Goal: Task Accomplishment & Management: Manage account settings

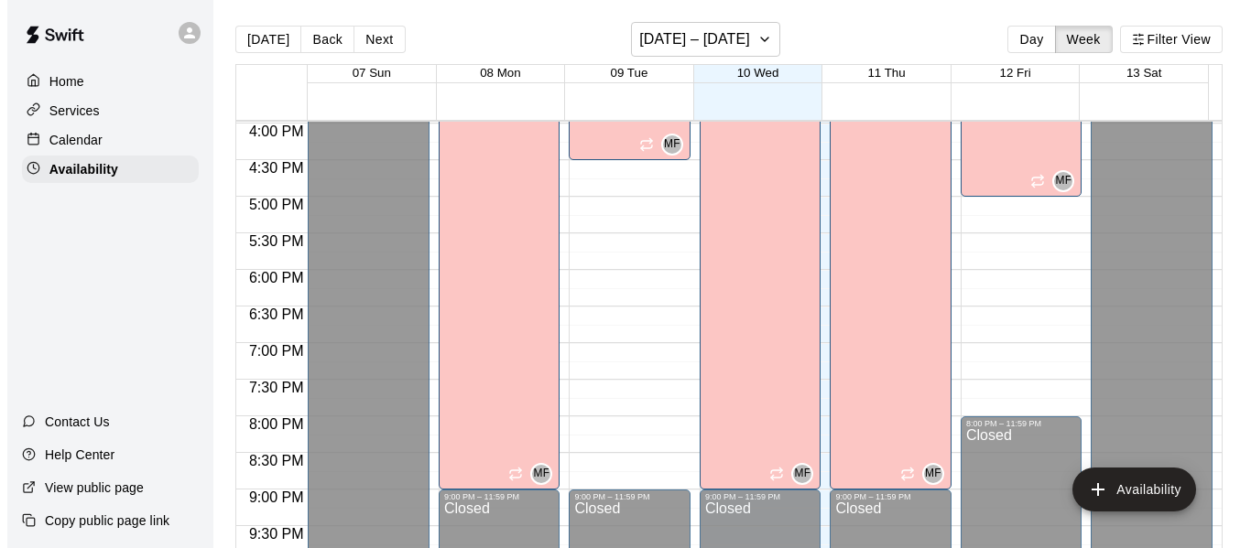
scroll to position [1171, 0]
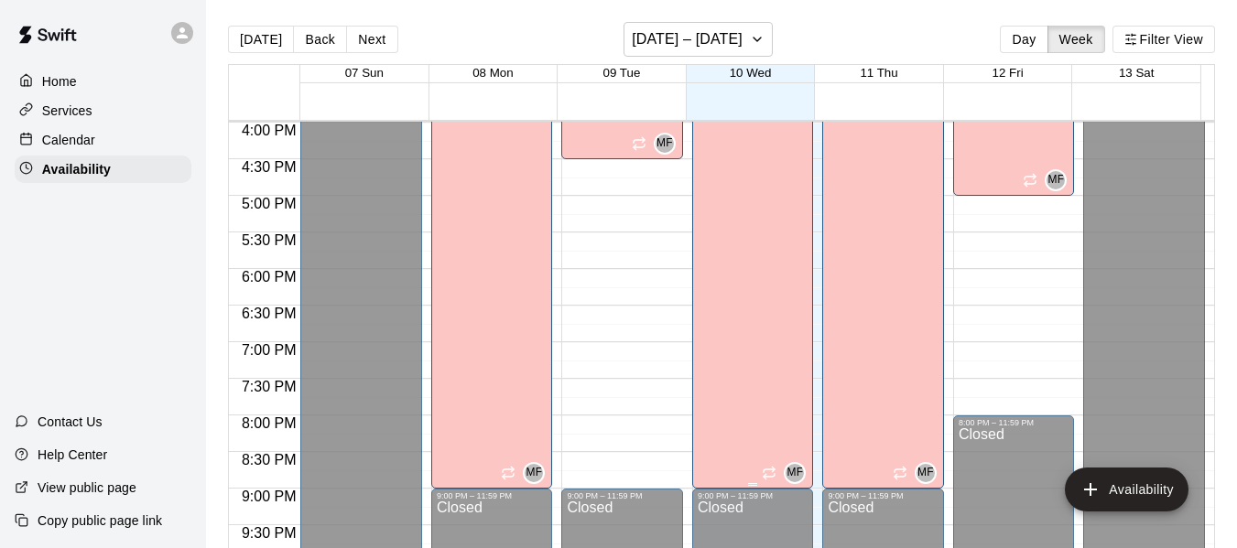
click at [728, 216] on div "[PERSON_NAME][GEOGRAPHIC_DATA][PERSON_NAME][PERSON_NAME][PERSON_NAME][PERSON_NA…" at bounding box center [748, 335] width 101 height 548
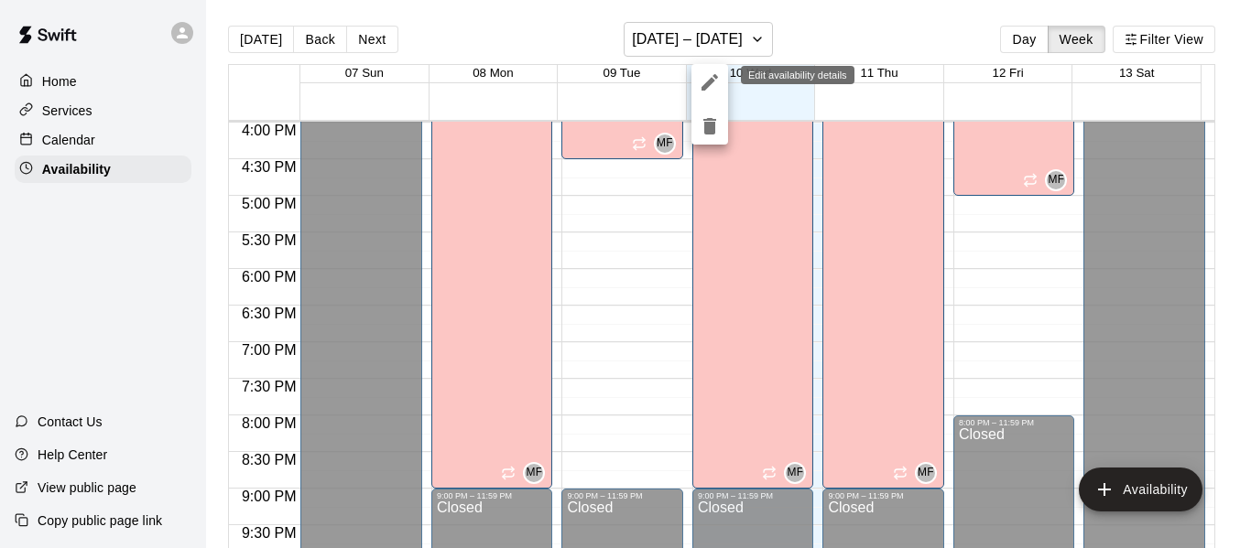
click at [709, 82] on icon "edit" at bounding box center [709, 82] width 16 height 16
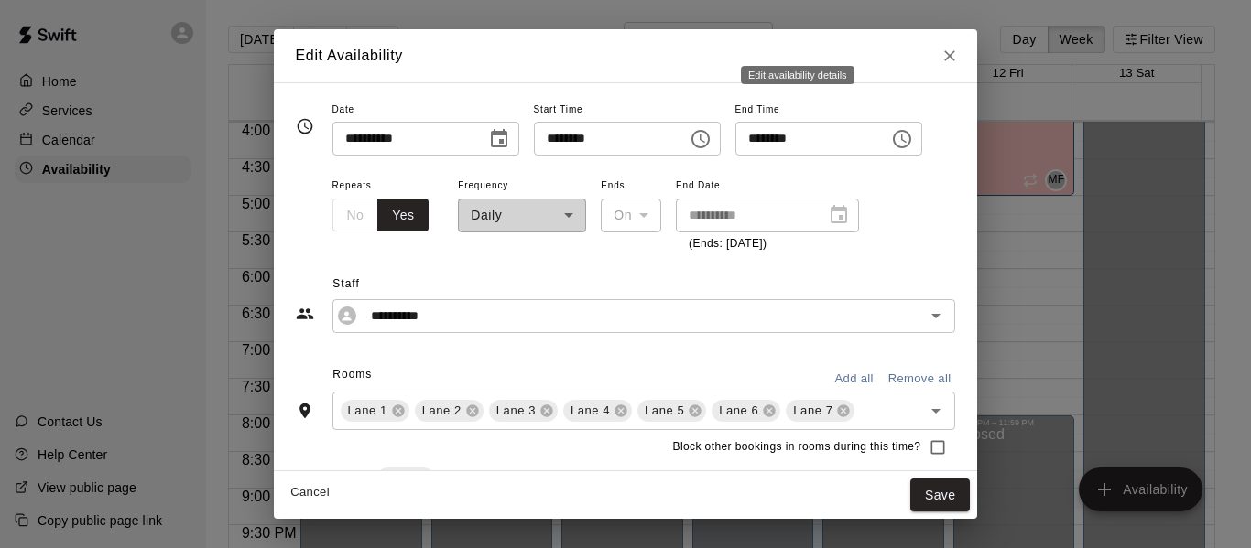
type input "**********"
click at [906, 141] on icon "Choose time, selected time is 9:00 PM" at bounding box center [903, 139] width 5 height 8
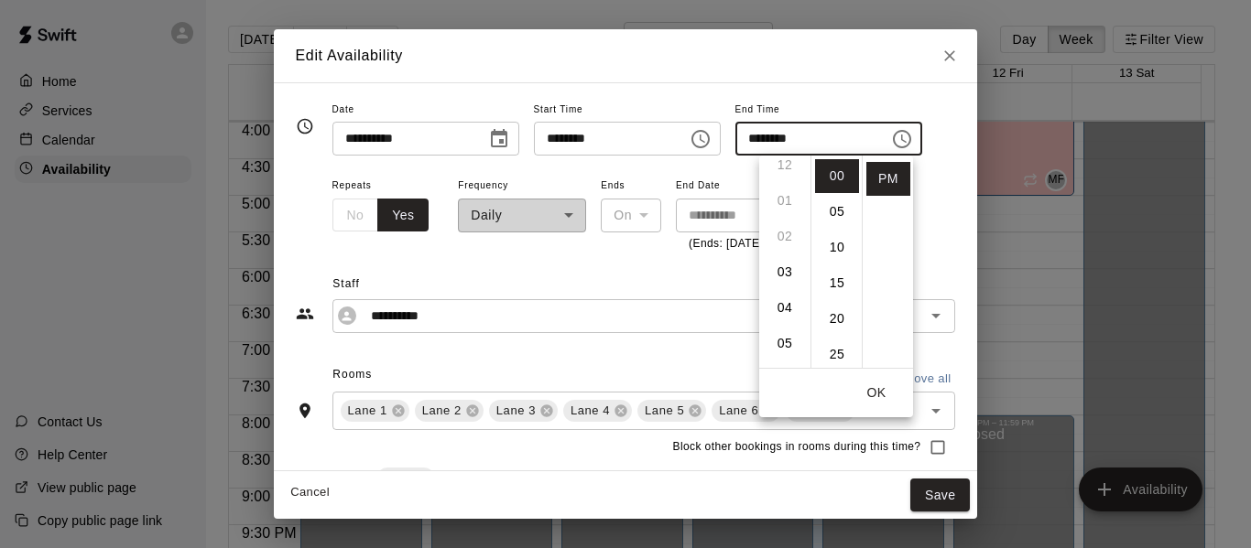
scroll to position [0, 0]
click at [786, 320] on li "04" at bounding box center [785, 319] width 44 height 34
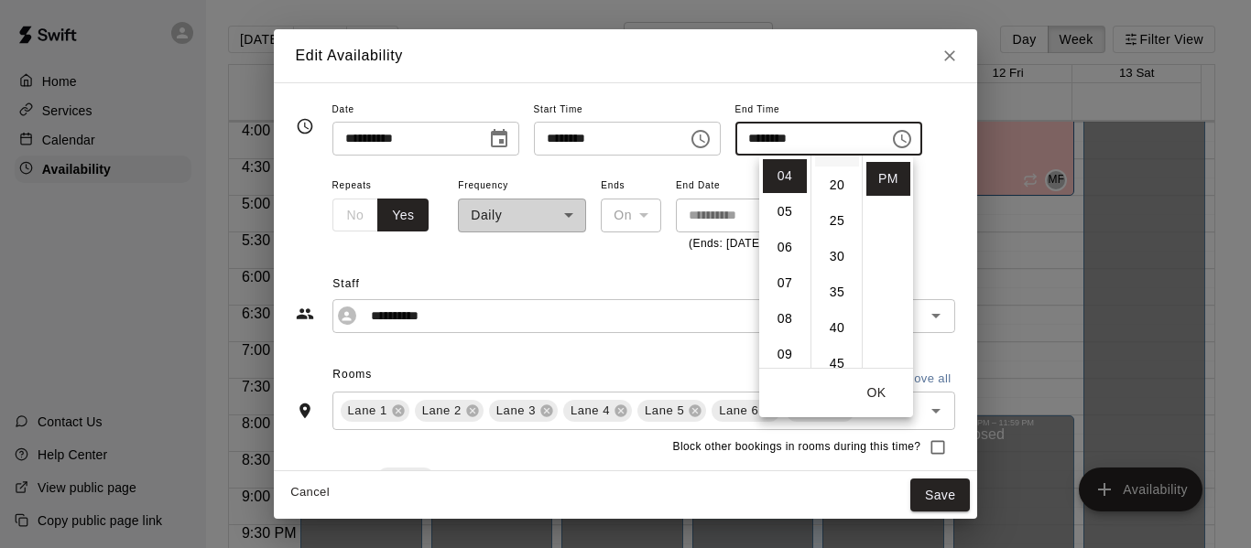
scroll to position [135, 0]
click at [834, 252] on li "30" at bounding box center [837, 256] width 44 height 34
type input "********"
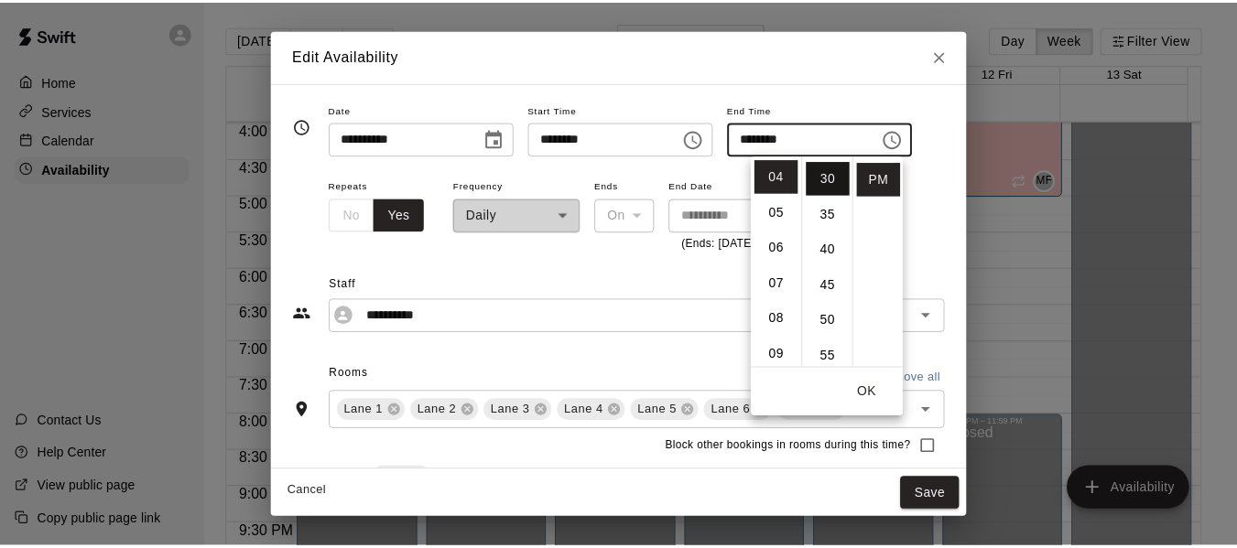
scroll to position [214, 0]
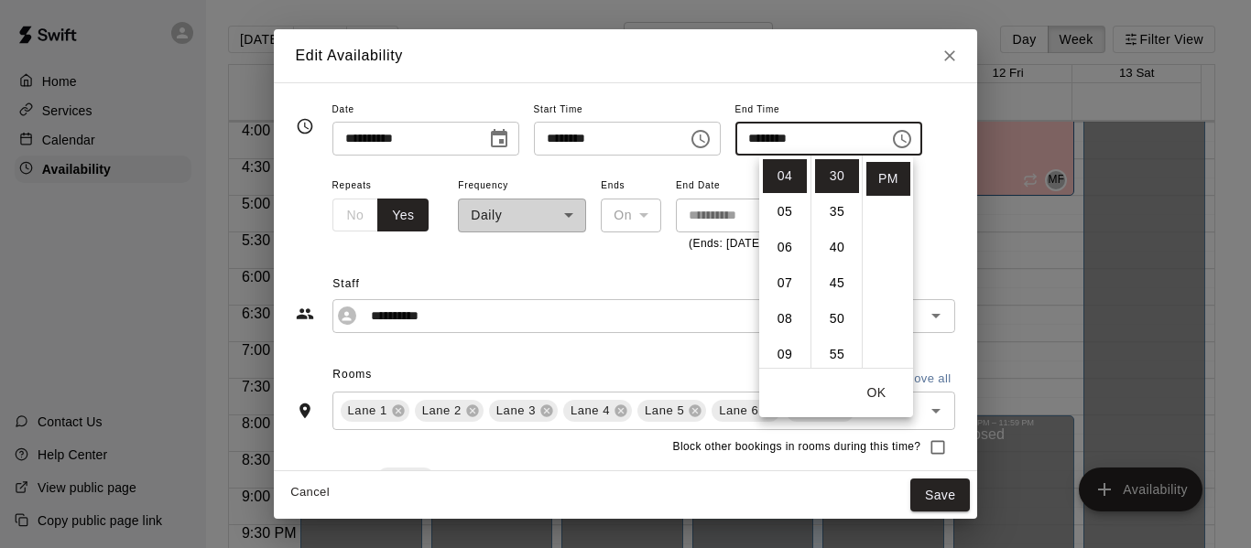
click at [874, 389] on button "OK" at bounding box center [876, 393] width 59 height 34
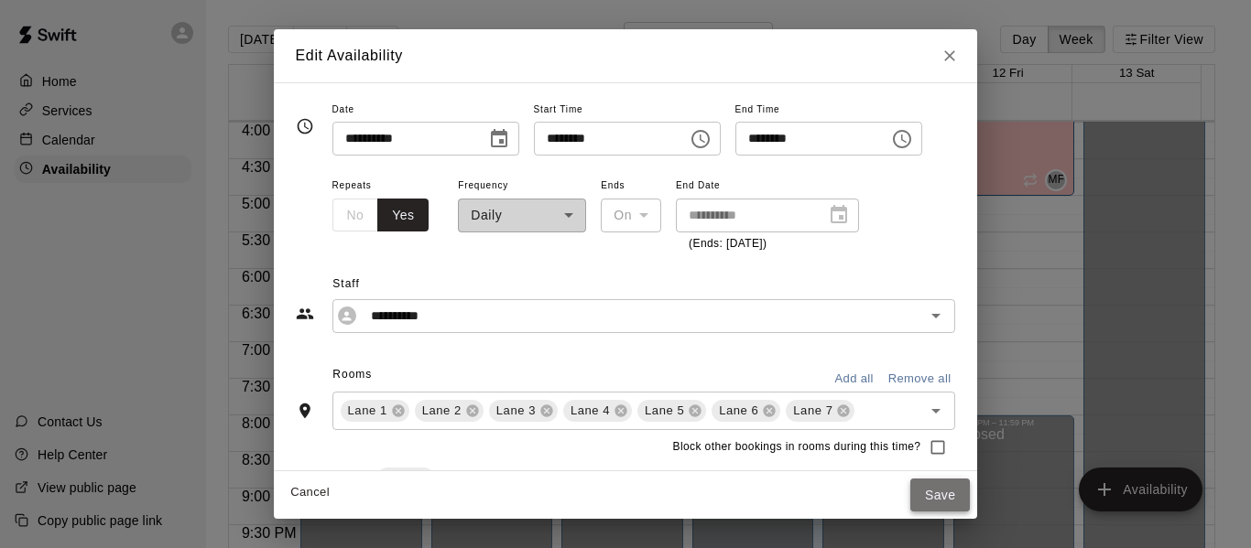
click at [968, 485] on button "Save" at bounding box center [940, 496] width 60 height 34
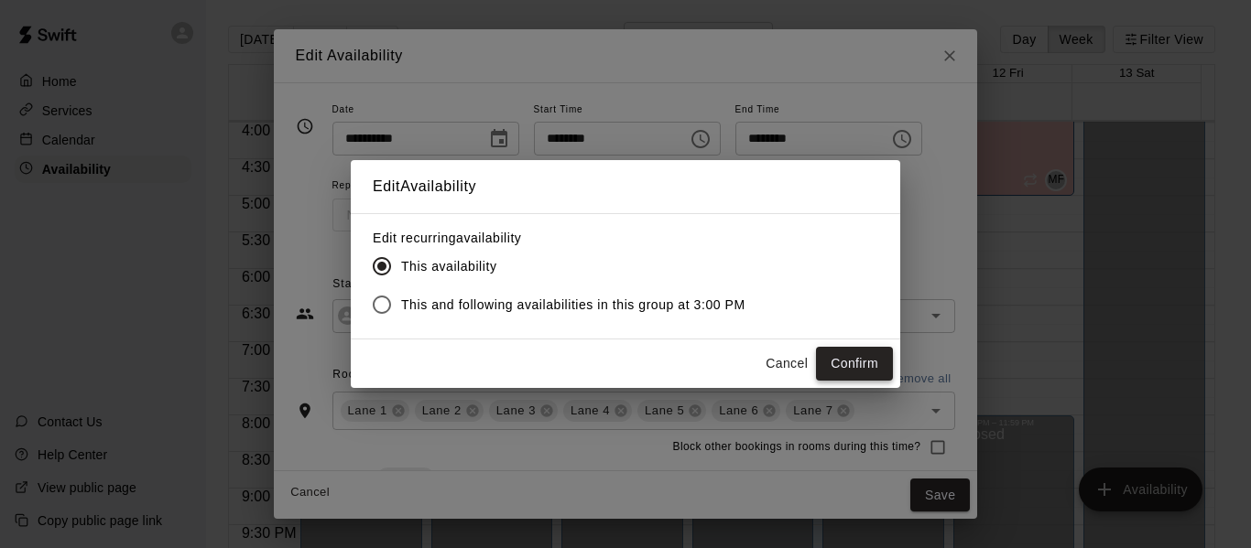
click at [847, 358] on button "Confirm" at bounding box center [854, 364] width 77 height 34
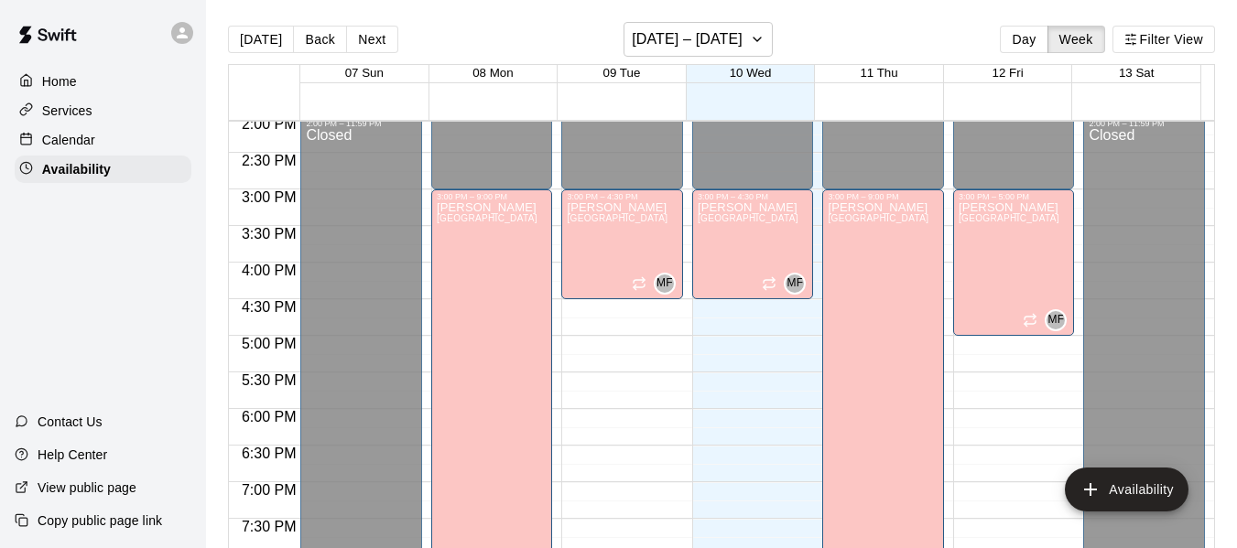
scroll to position [1030, 0]
click at [68, 83] on p "Home" at bounding box center [59, 81] width 35 height 18
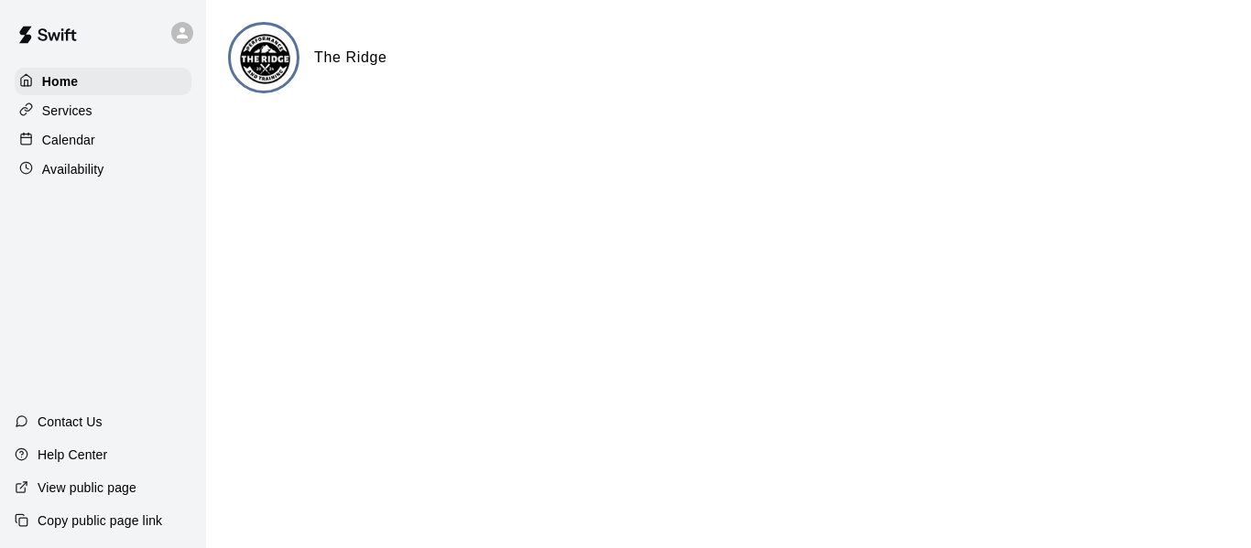
click at [80, 169] on p "Availability" at bounding box center [73, 169] width 62 height 18
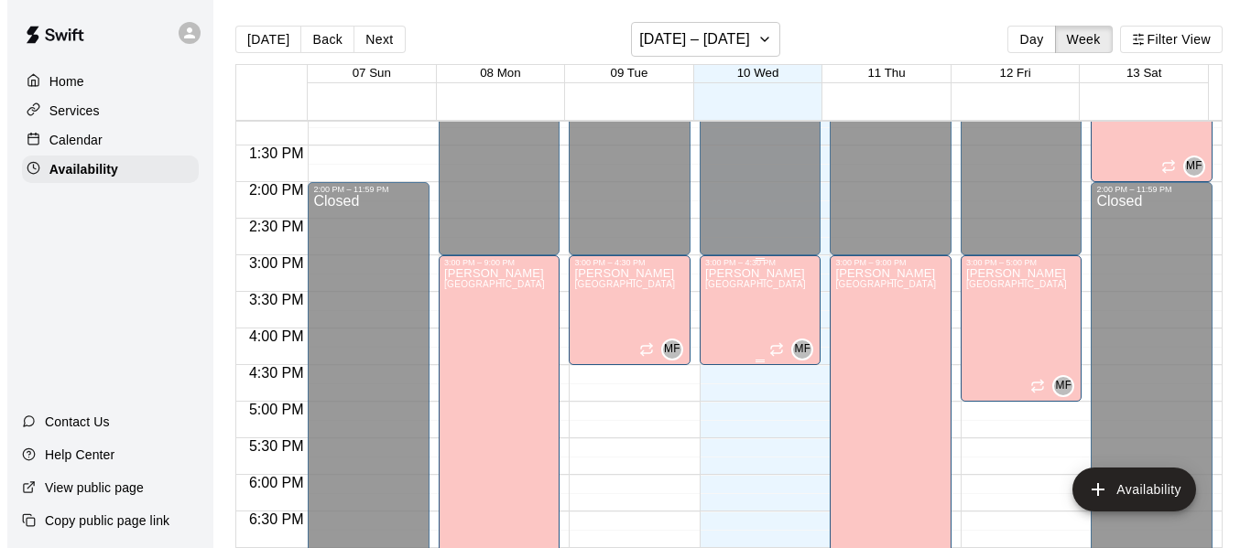
scroll to position [966, 0]
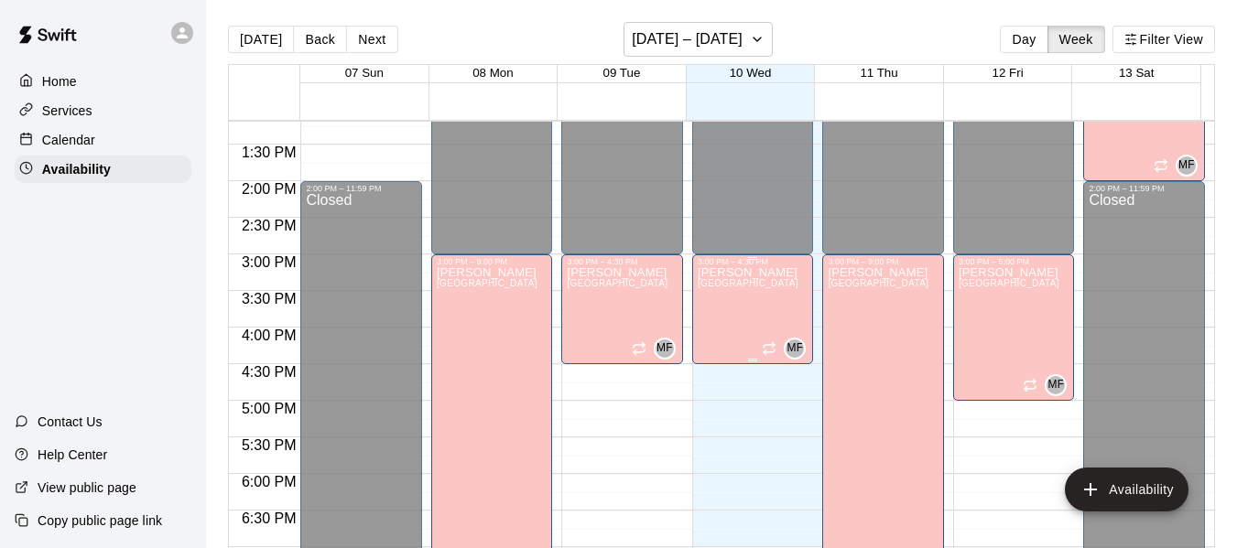
click at [713, 299] on div "[PERSON_NAME][GEOGRAPHIC_DATA][PERSON_NAME][PERSON_NAME][PERSON_NAME][PERSON_NA…" at bounding box center [748, 540] width 101 height 548
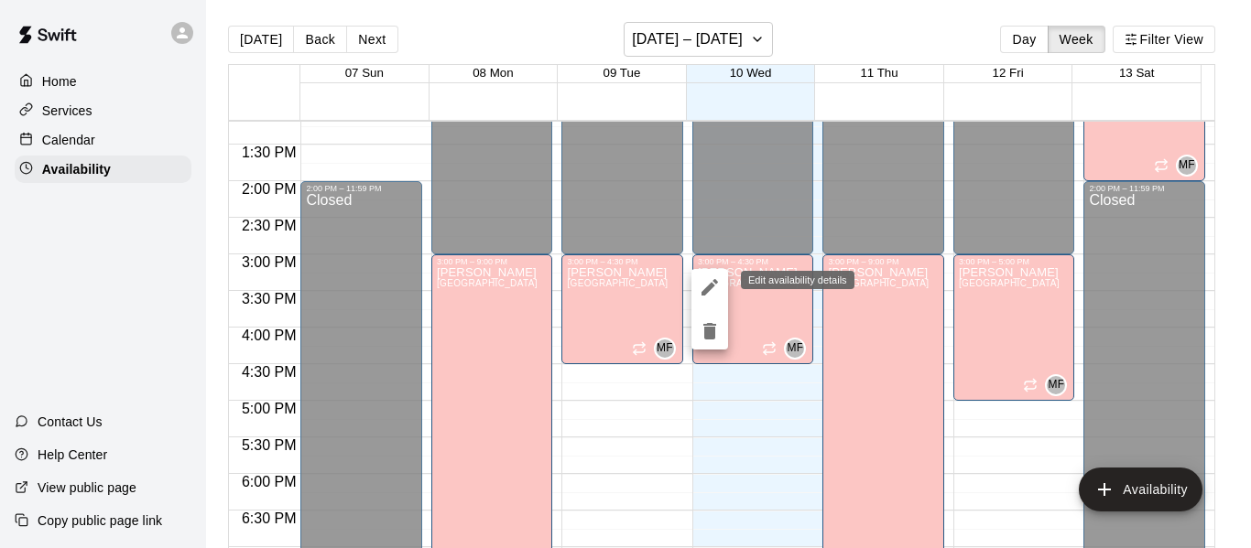
click at [707, 287] on icon "edit" at bounding box center [710, 288] width 22 height 22
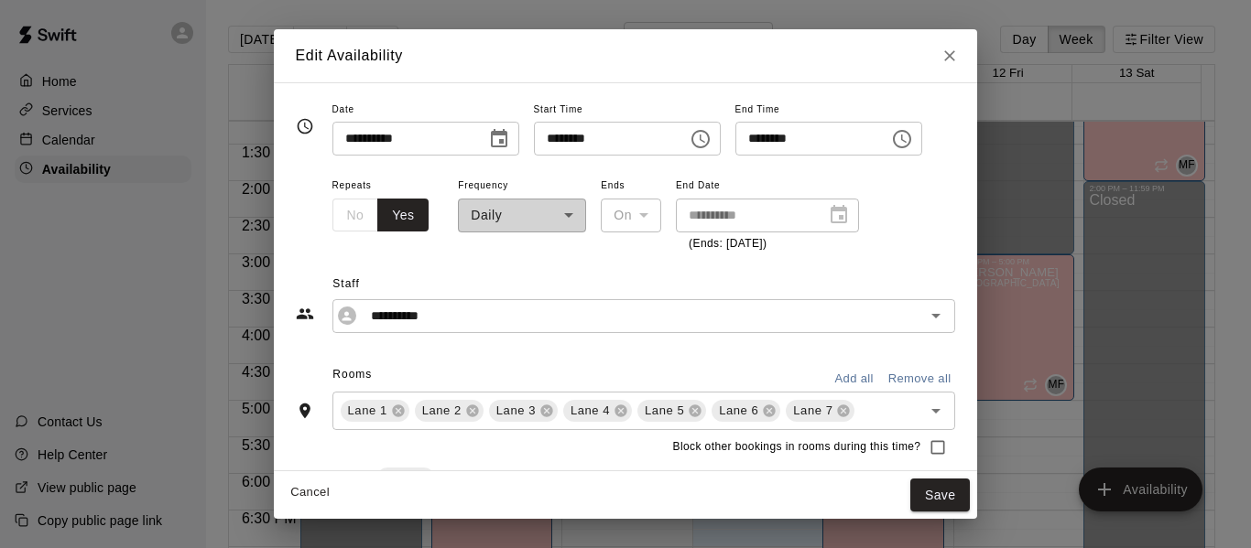
click at [913, 142] on icon "Choose time, selected time is 4:30 PM" at bounding box center [902, 139] width 22 height 22
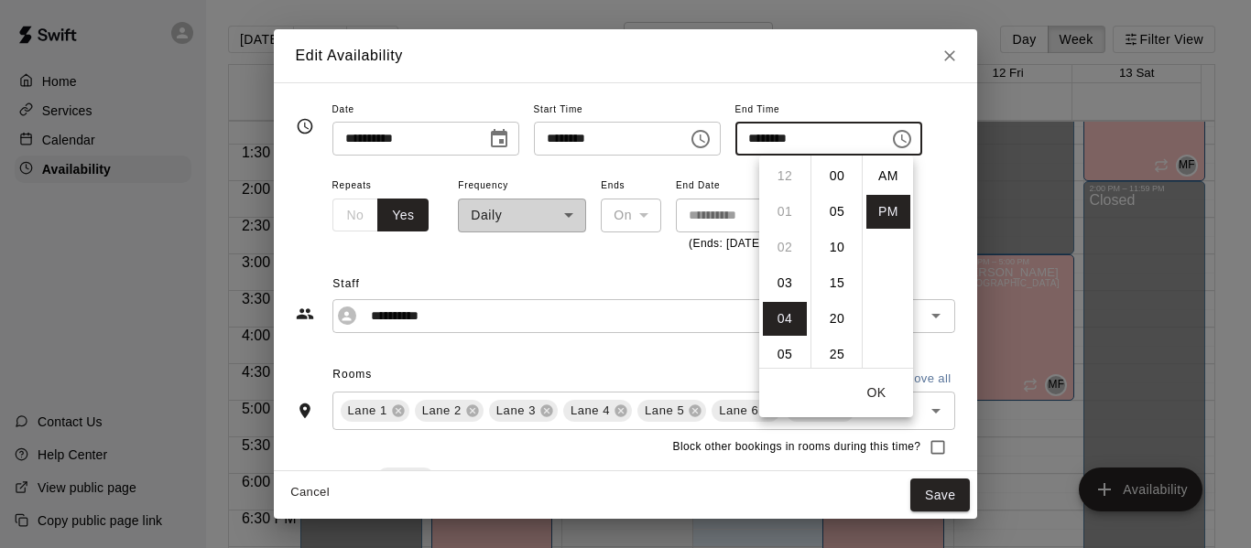
scroll to position [33, 0]
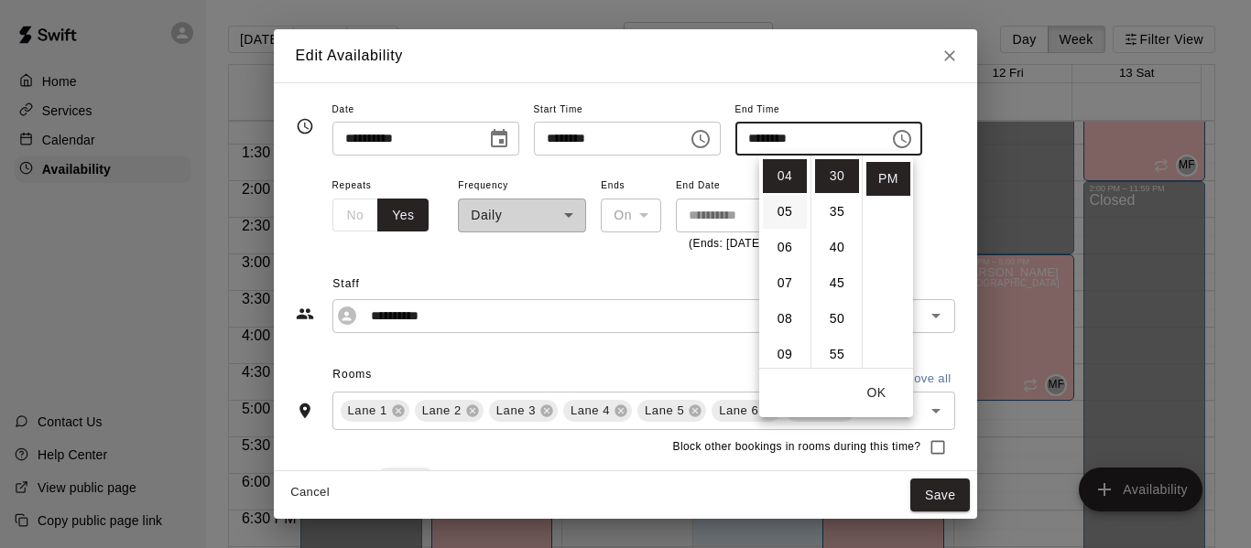
click at [784, 210] on li "05" at bounding box center [785, 212] width 44 height 34
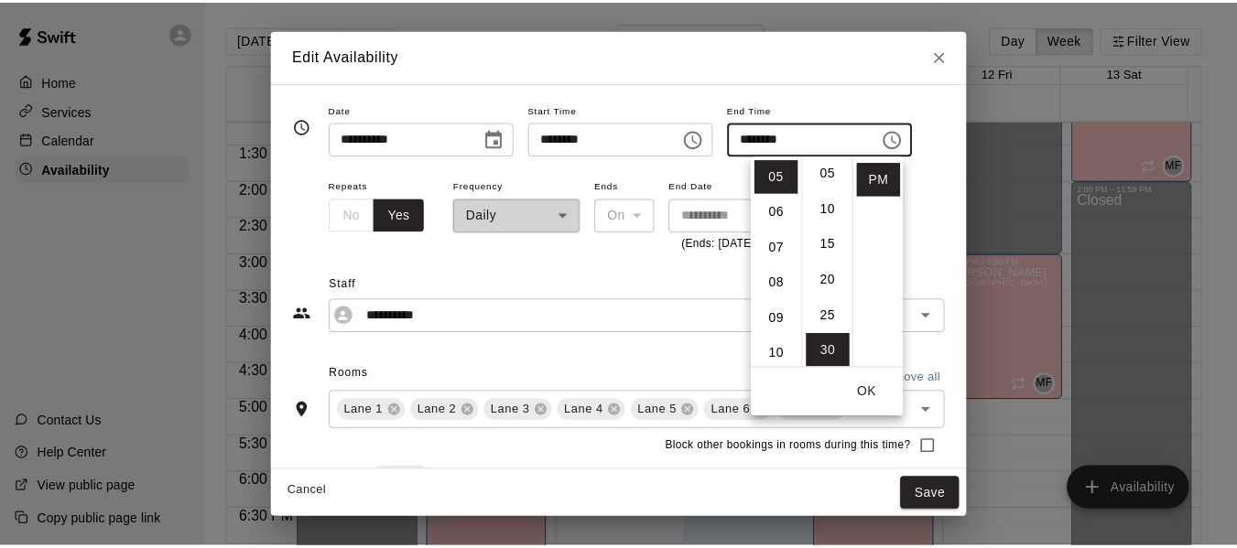
scroll to position [0, 0]
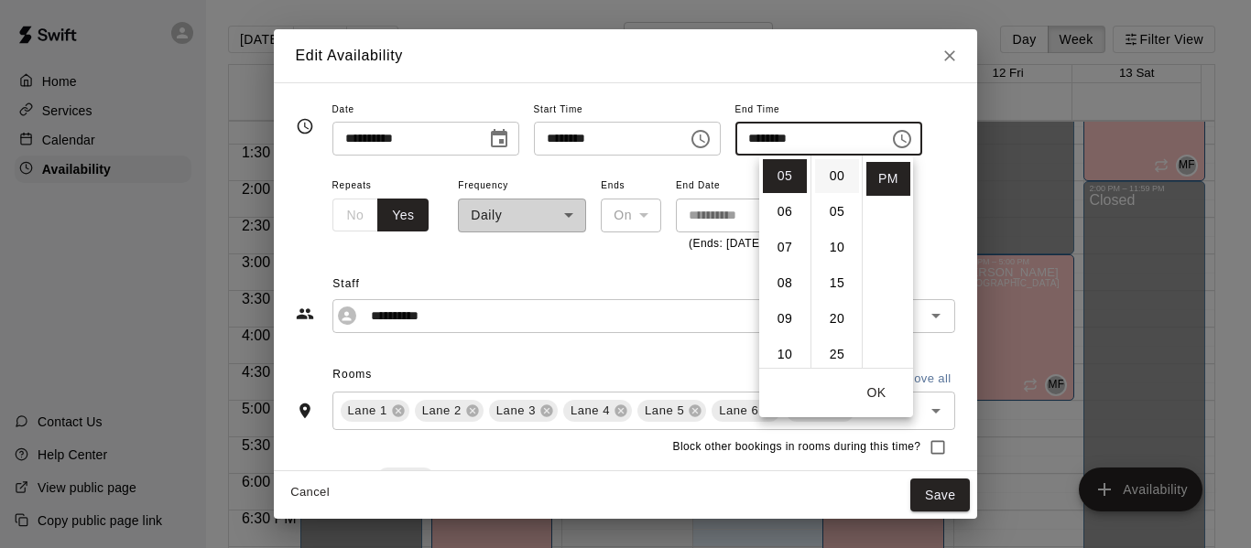
click at [833, 175] on li "00" at bounding box center [837, 176] width 44 height 34
type input "********"
click at [872, 389] on button "OK" at bounding box center [876, 393] width 59 height 34
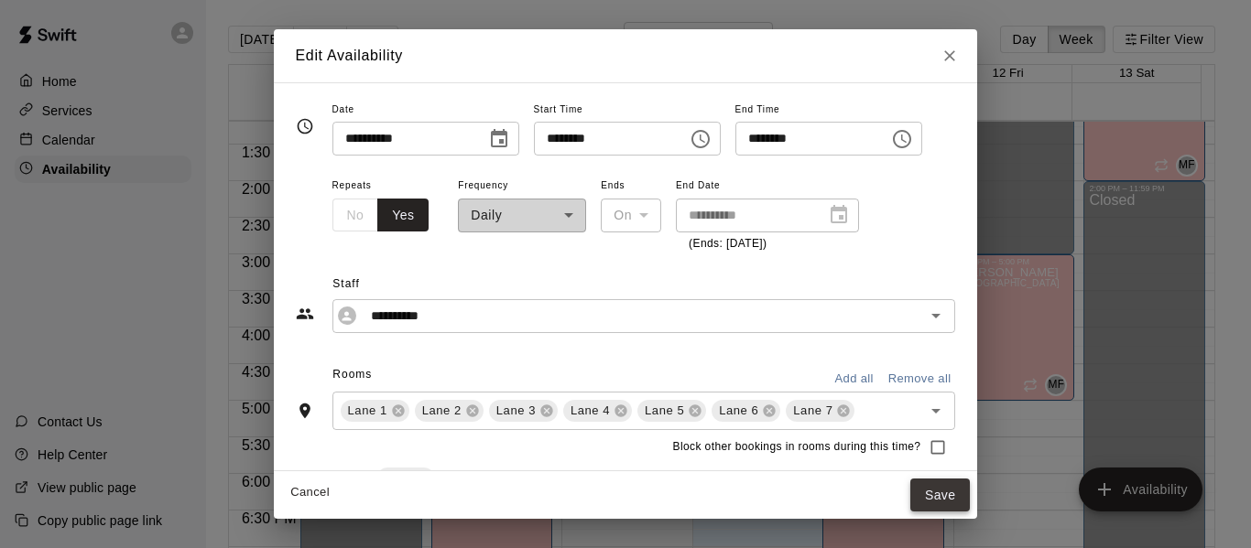
click at [971, 492] on button "Save" at bounding box center [940, 496] width 60 height 34
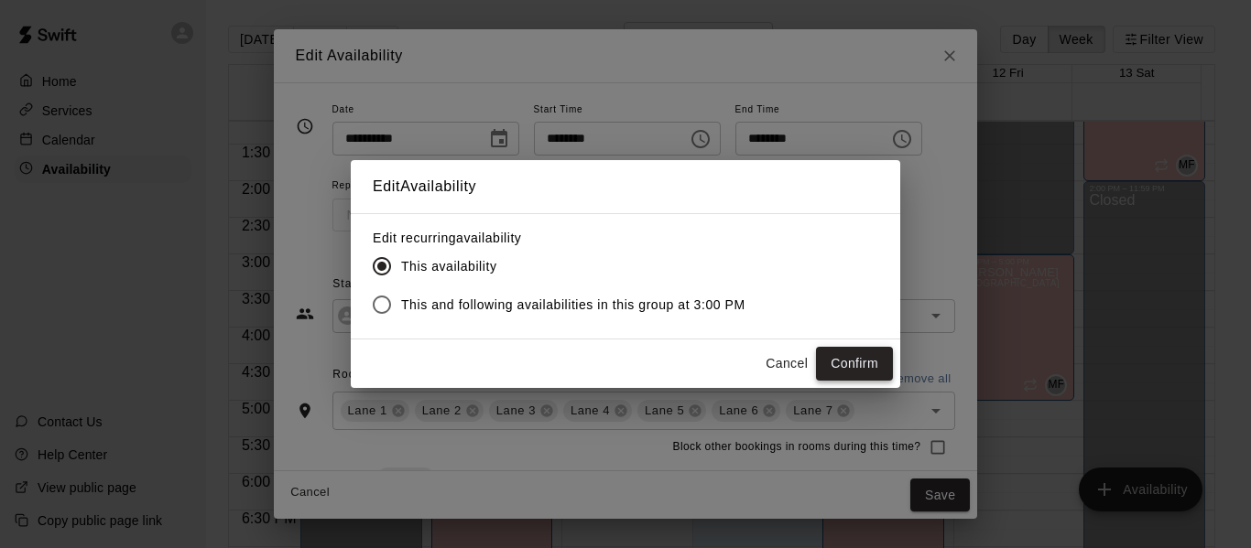
click at [860, 351] on button "Confirm" at bounding box center [854, 364] width 77 height 34
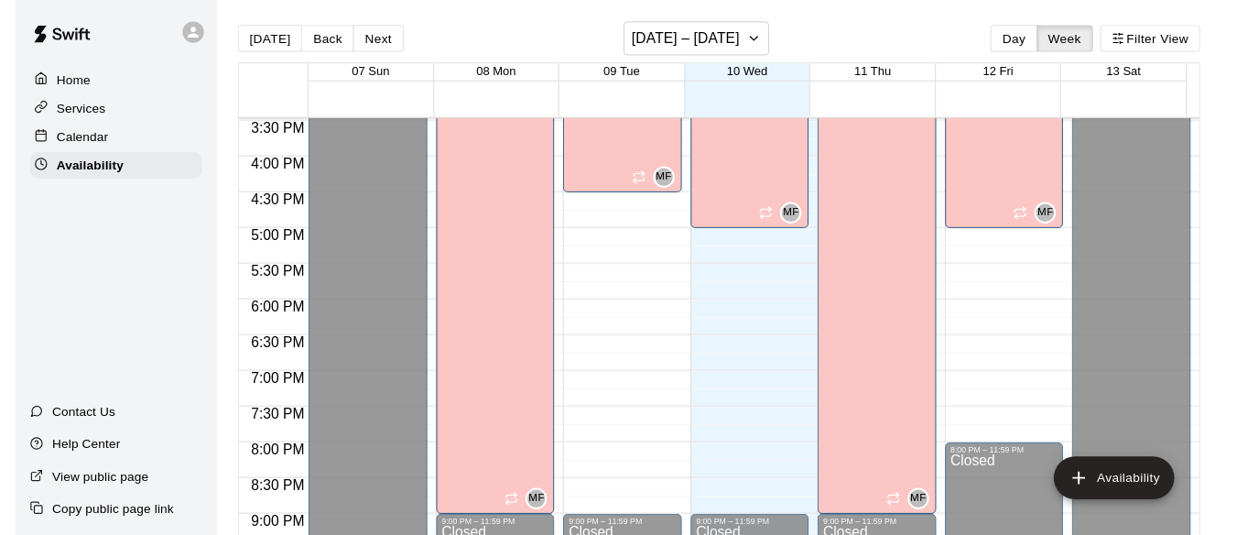
scroll to position [1055, 0]
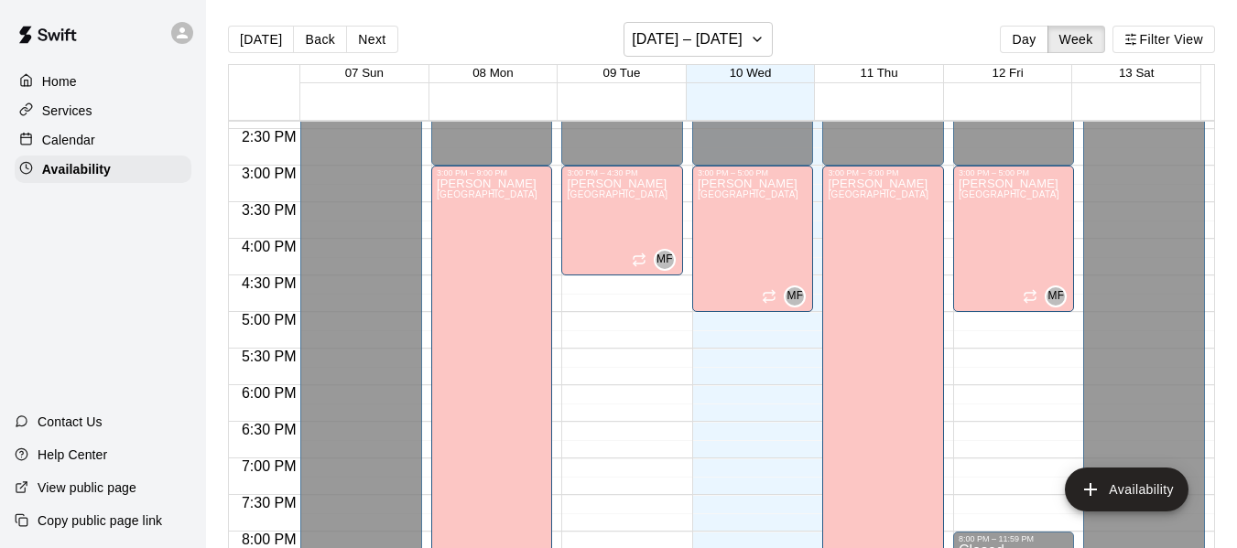
click at [74, 136] on p "Calendar" at bounding box center [68, 140] width 53 height 18
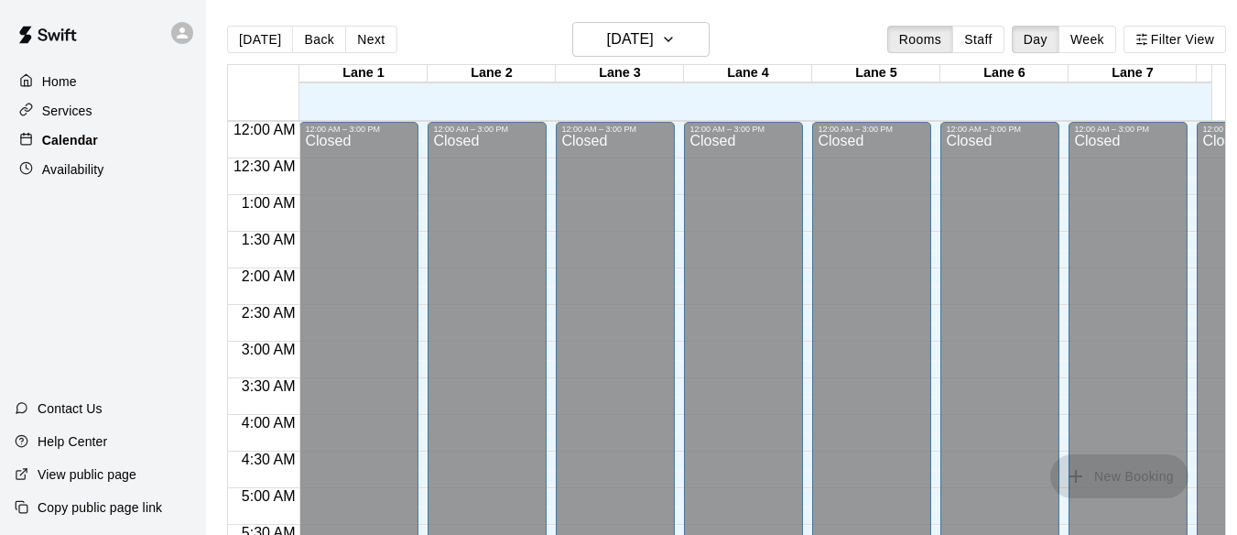
scroll to position [645, 0]
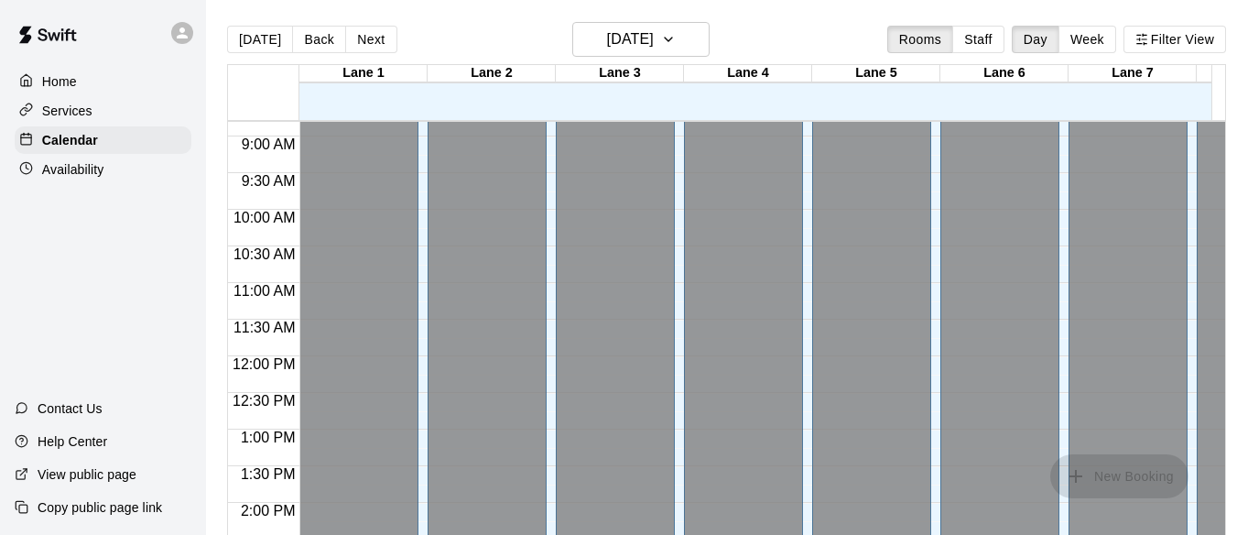
click at [54, 80] on p "Home" at bounding box center [59, 81] width 35 height 18
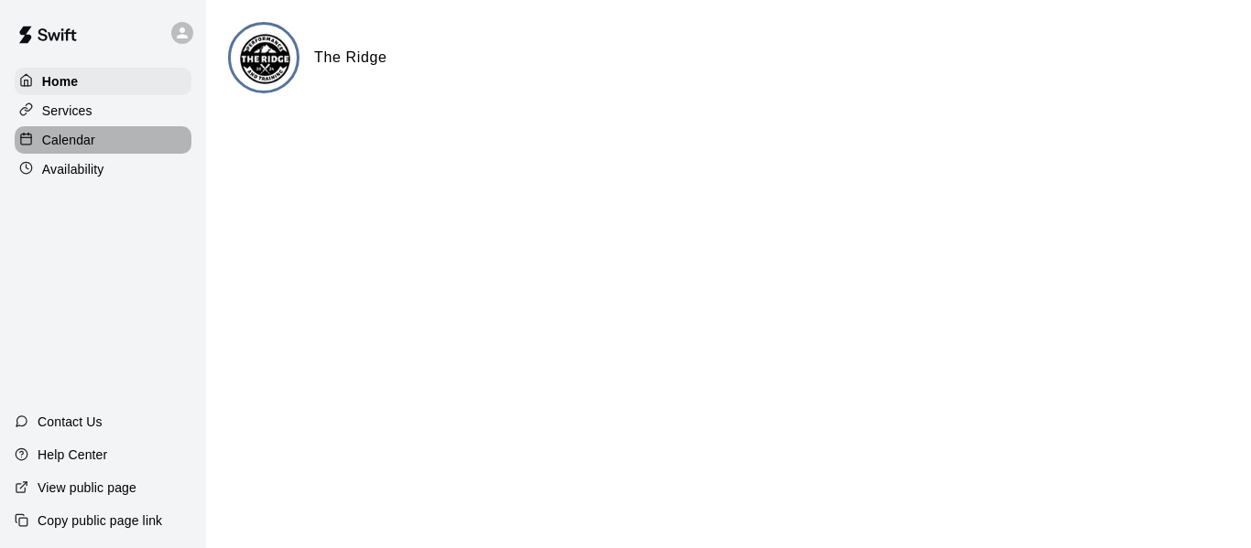
click at [87, 140] on p "Calendar" at bounding box center [68, 140] width 53 height 18
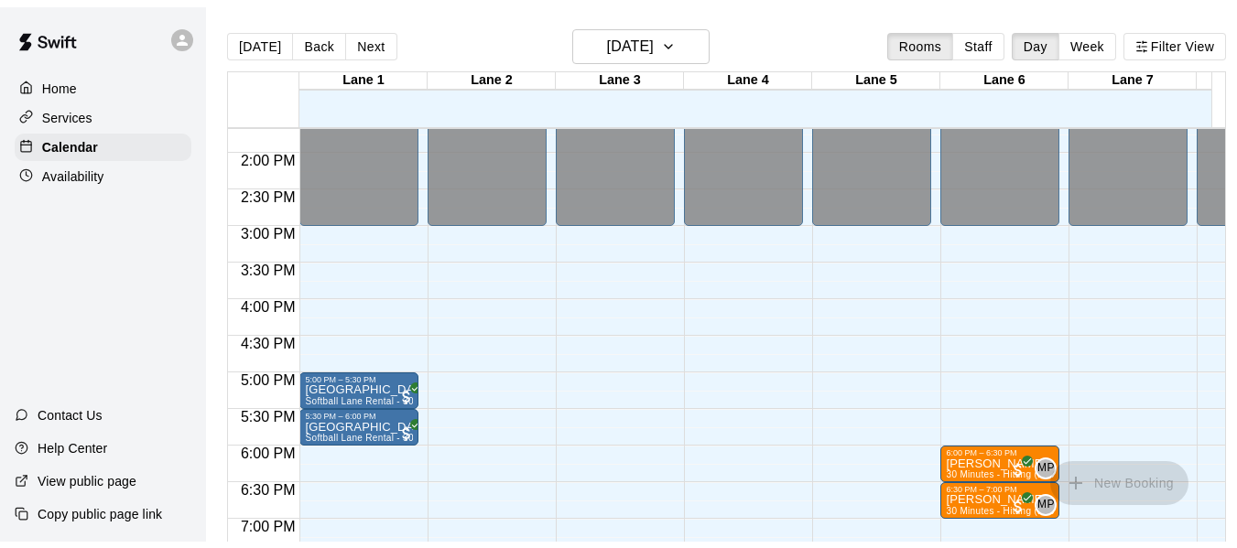
scroll to position [1003, 0]
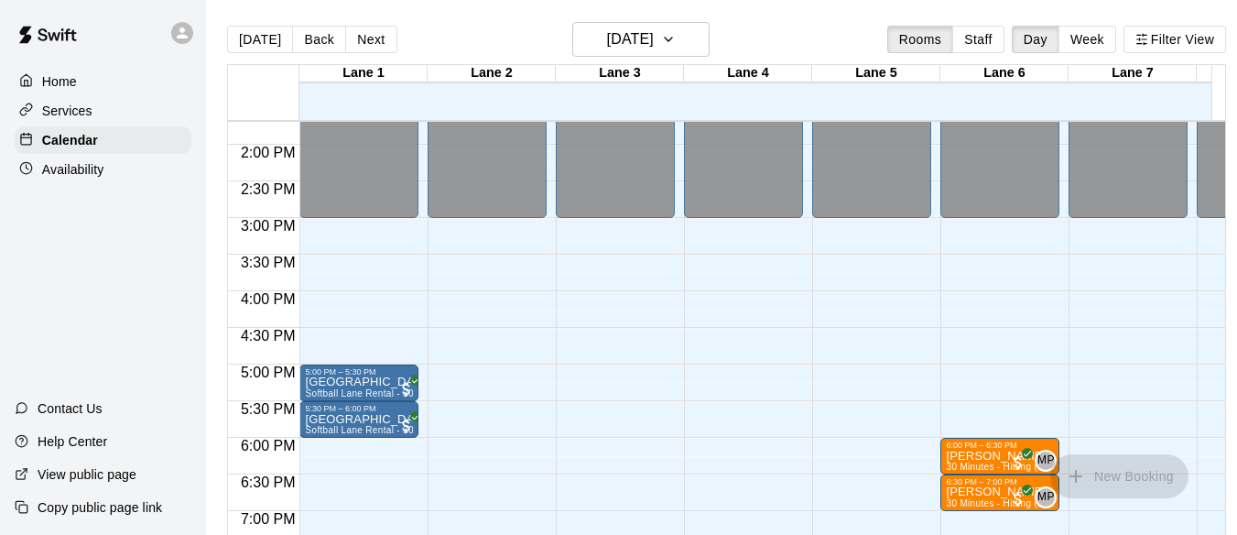
click at [80, 168] on p "Availability" at bounding box center [73, 169] width 62 height 18
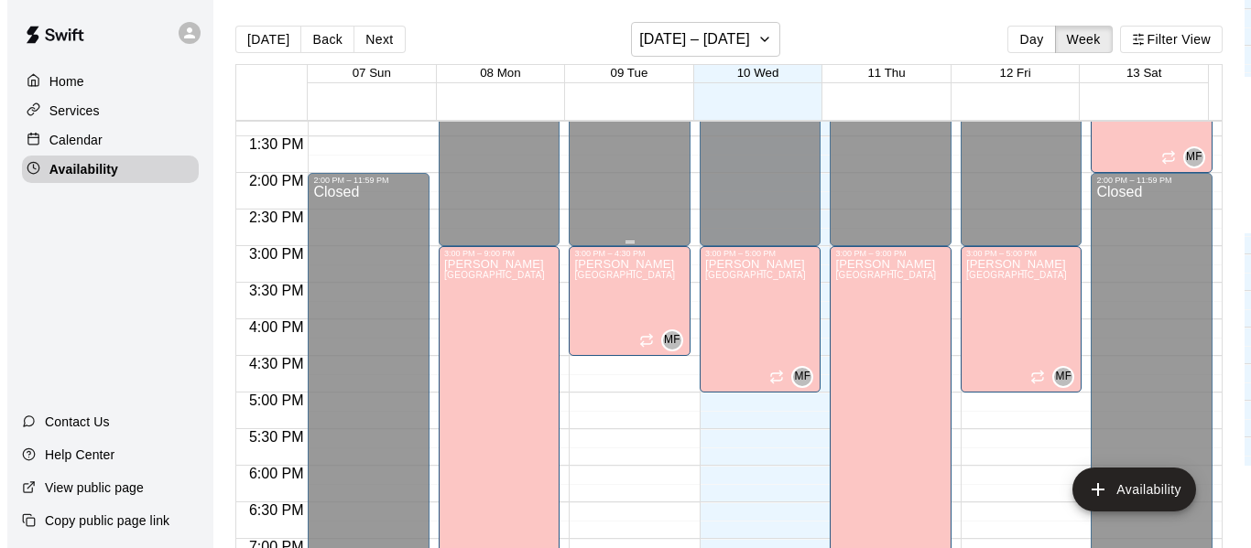
scroll to position [982, 0]
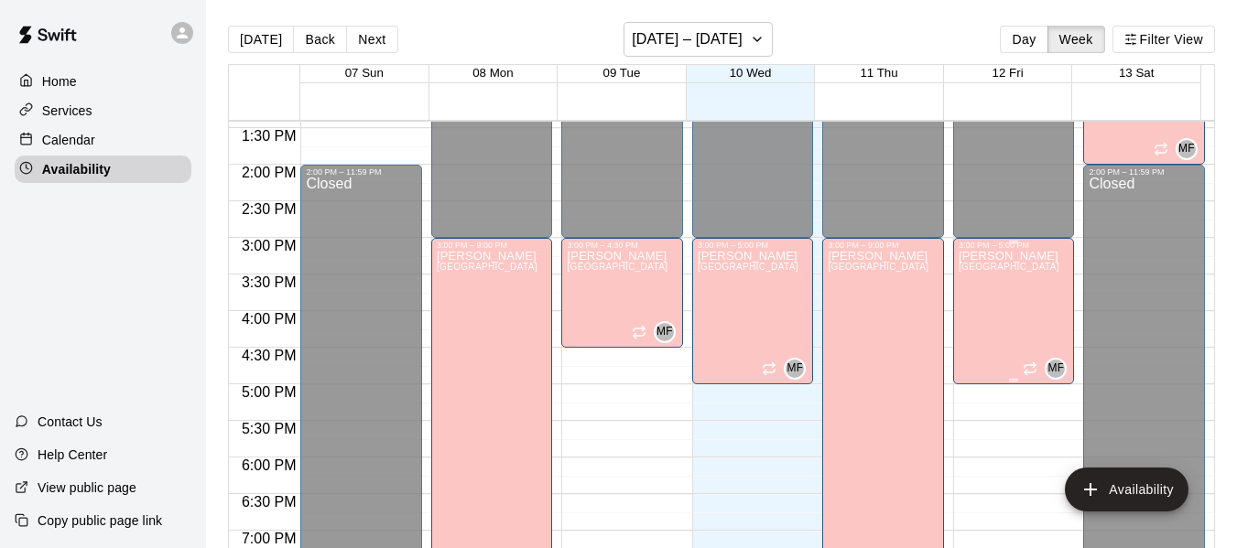
click at [965, 256] on p "[PERSON_NAME]" at bounding box center [1009, 256] width 101 height 0
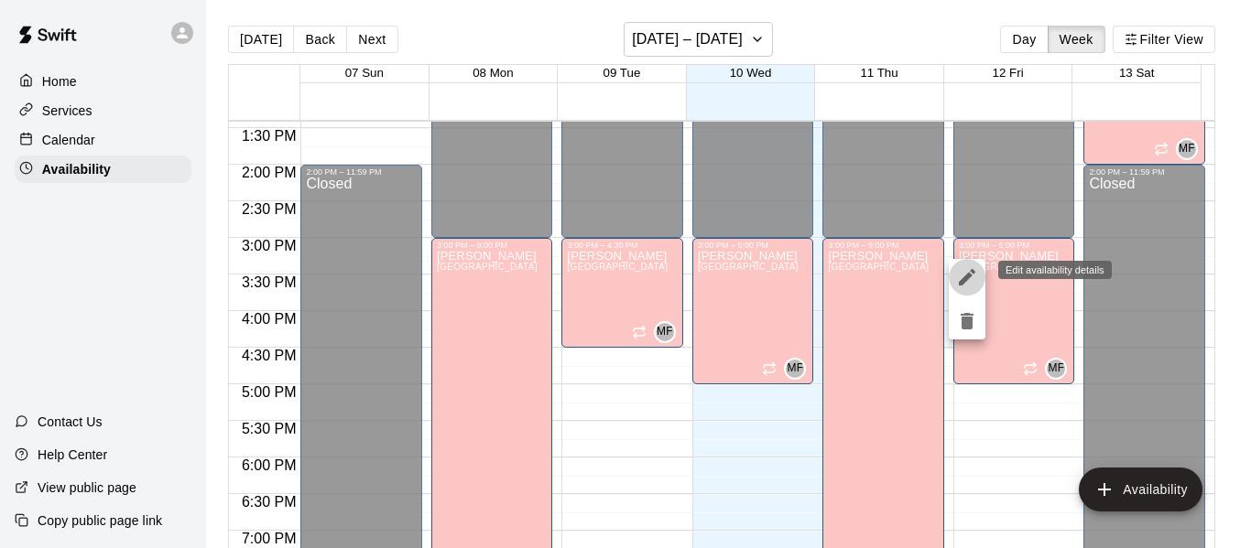
click at [966, 277] on icon "edit" at bounding box center [967, 277] width 16 height 16
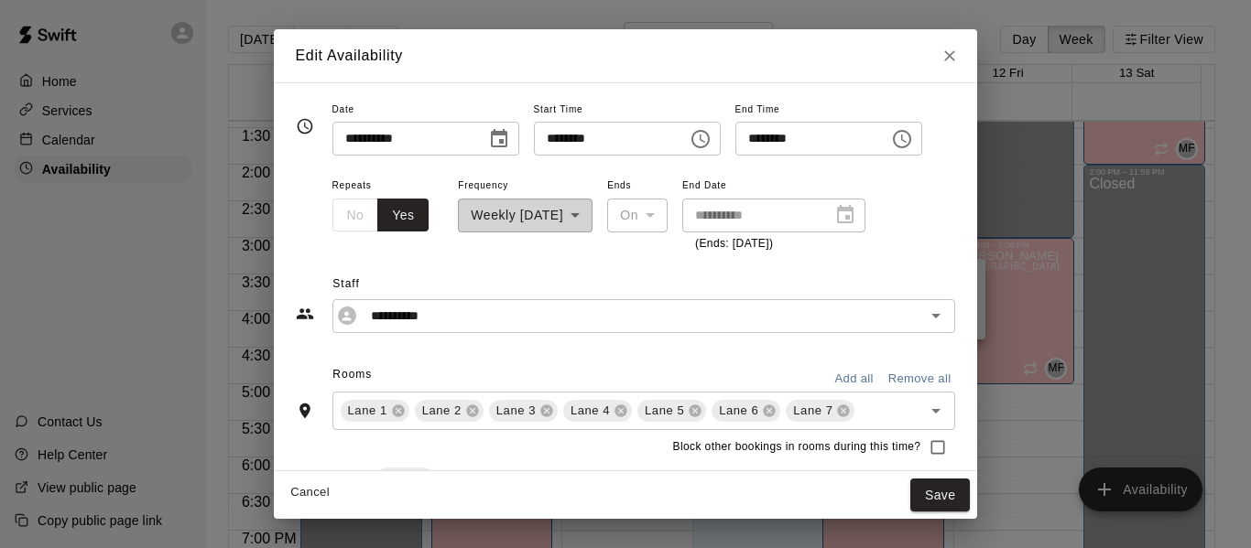
click at [711, 140] on icon "Choose time, selected time is 3:00 PM" at bounding box center [700, 139] width 22 height 22
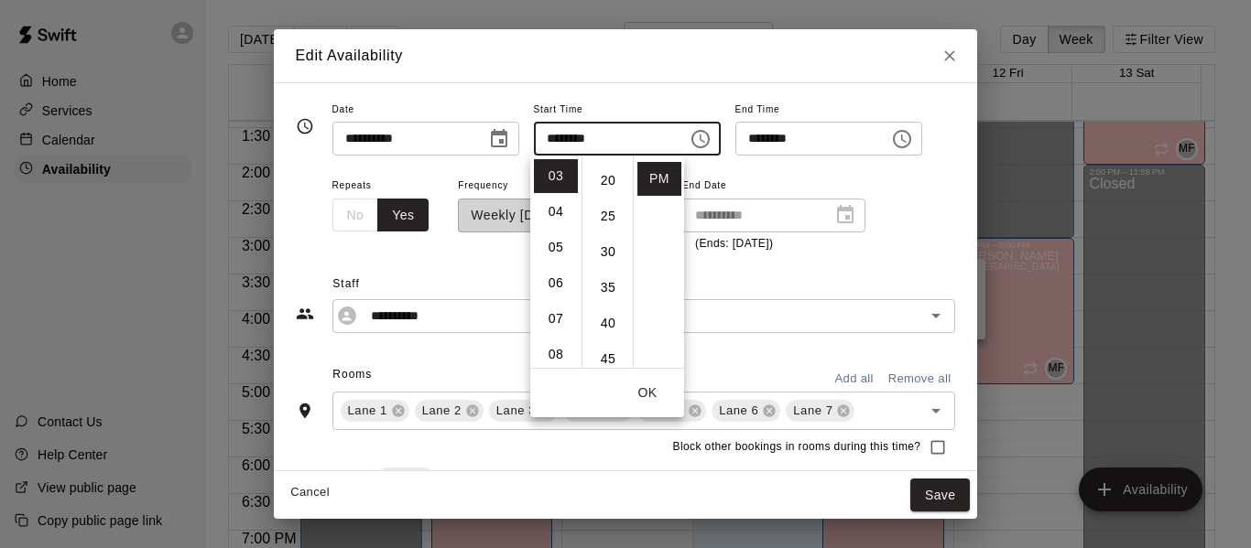
scroll to position [139, 0]
click at [602, 251] on li "30" at bounding box center [608, 251] width 44 height 34
type input "********"
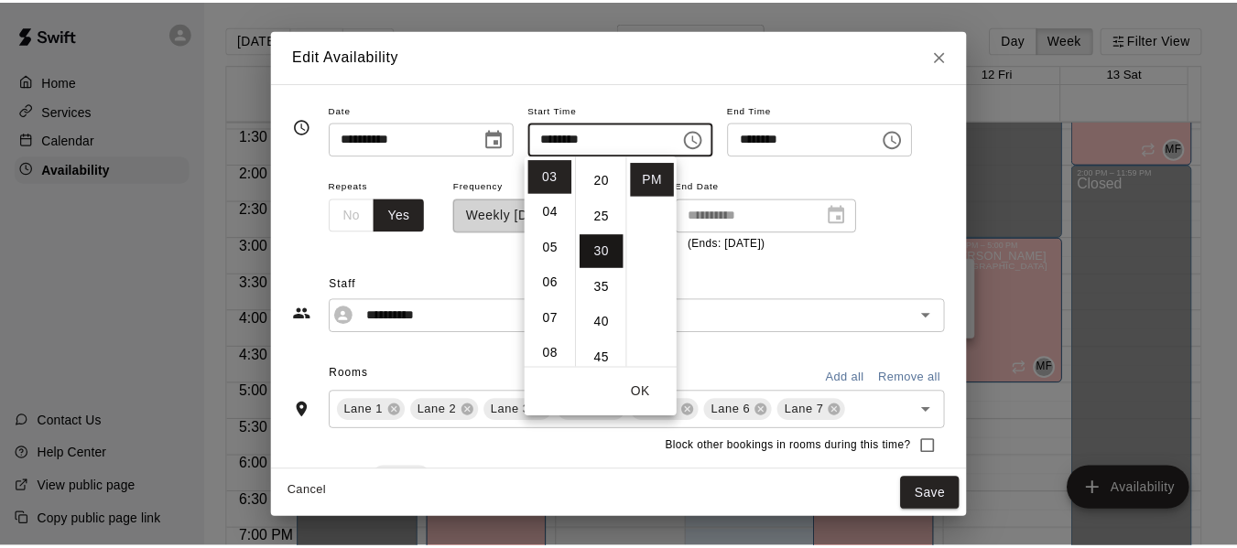
scroll to position [214, 0]
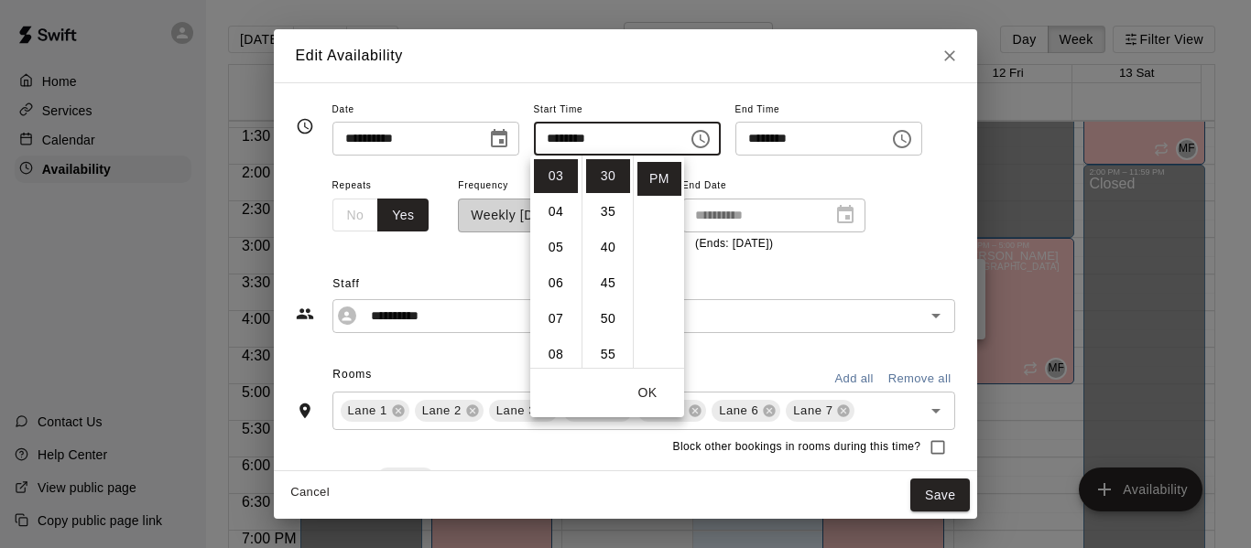
click at [642, 393] on button "OK" at bounding box center [647, 393] width 59 height 34
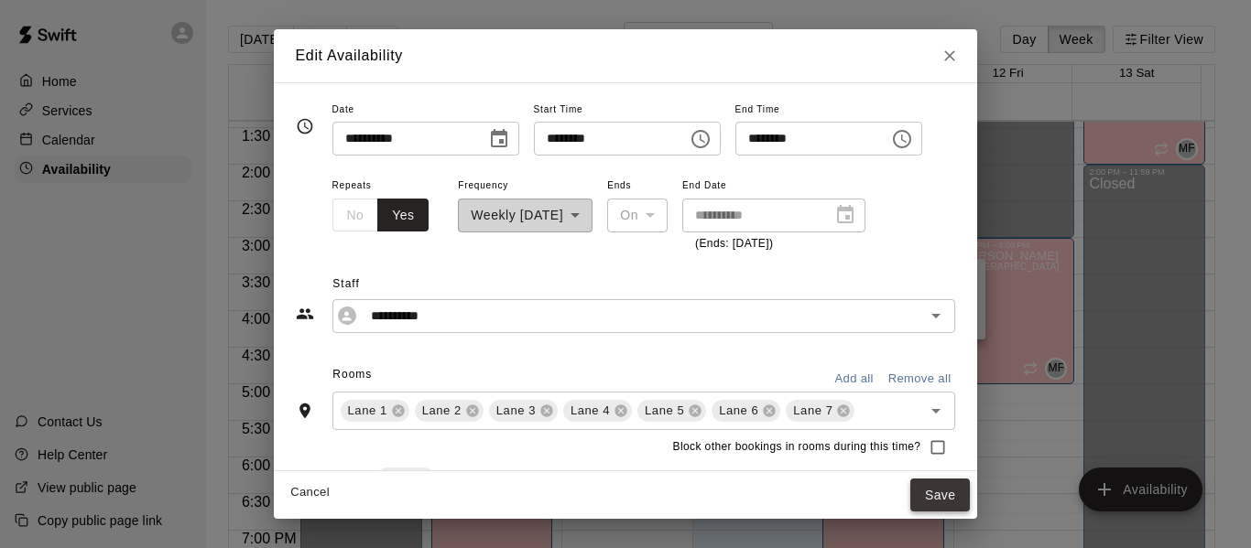
click at [959, 492] on button "Save" at bounding box center [940, 496] width 60 height 34
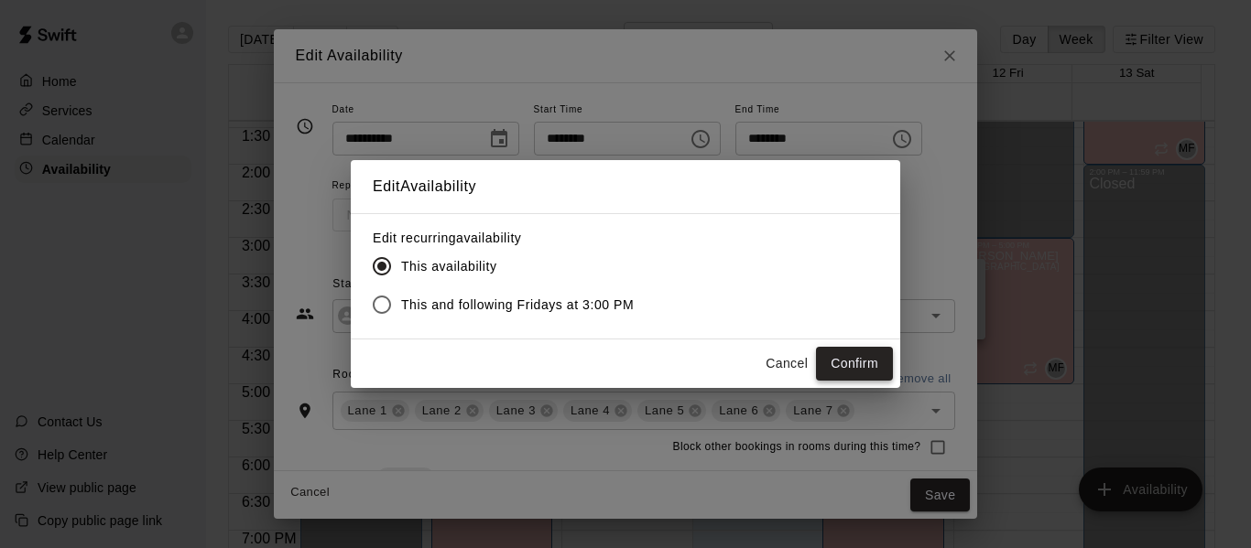
click at [858, 357] on button "Confirm" at bounding box center [854, 364] width 77 height 34
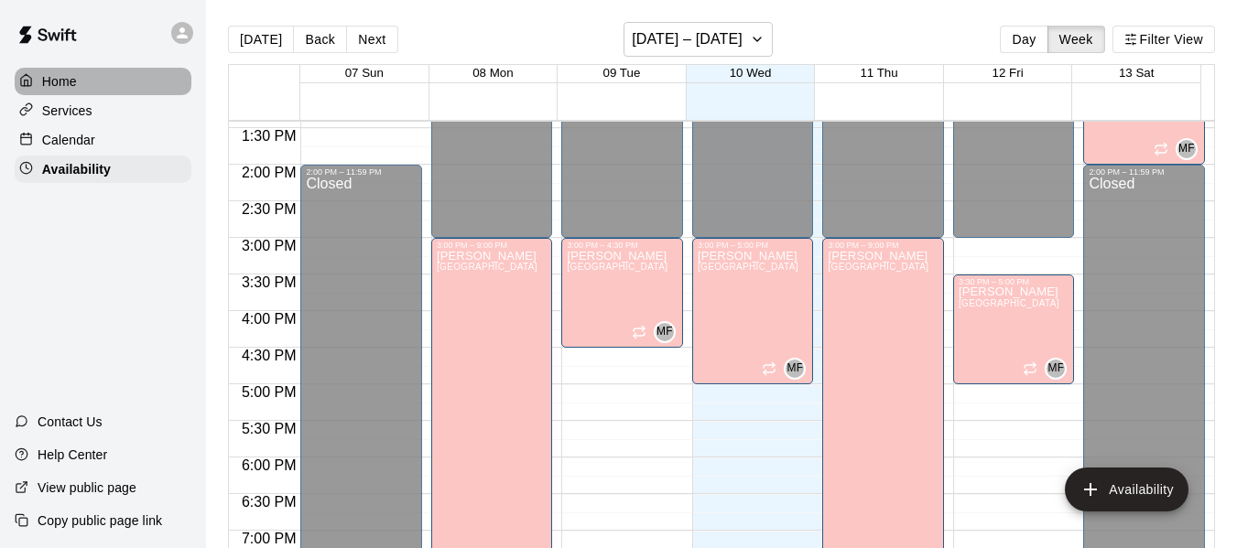
click at [54, 83] on p "Home" at bounding box center [59, 81] width 35 height 18
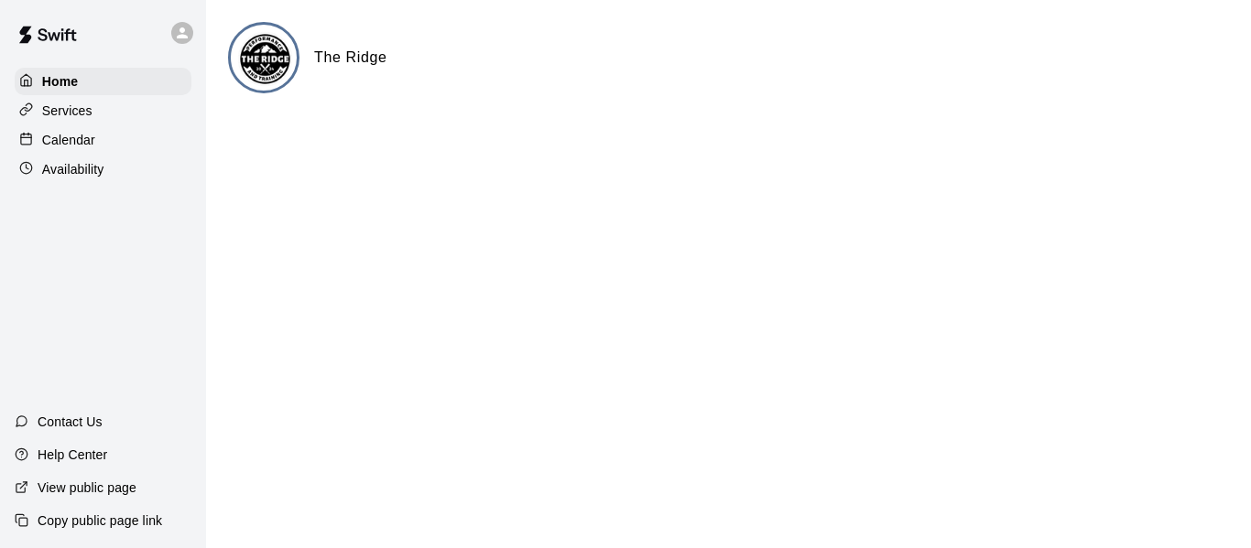
click at [79, 173] on p "Availability" at bounding box center [73, 169] width 62 height 18
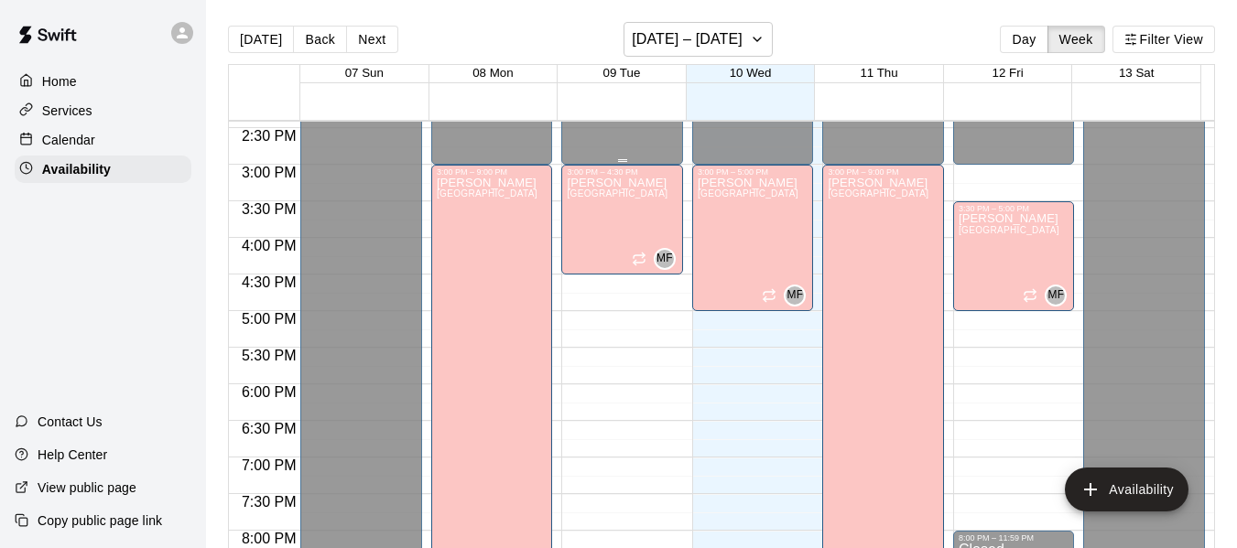
scroll to position [1057, 0]
click at [761, 44] on icon "button" at bounding box center [757, 39] width 15 height 22
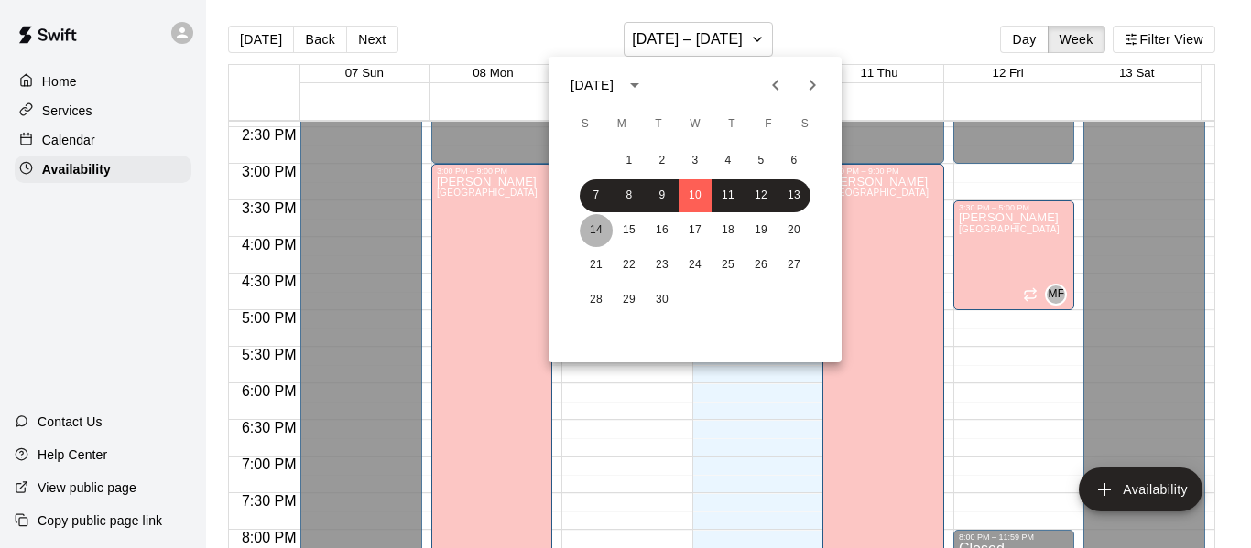
click at [596, 235] on button "14" at bounding box center [596, 230] width 33 height 33
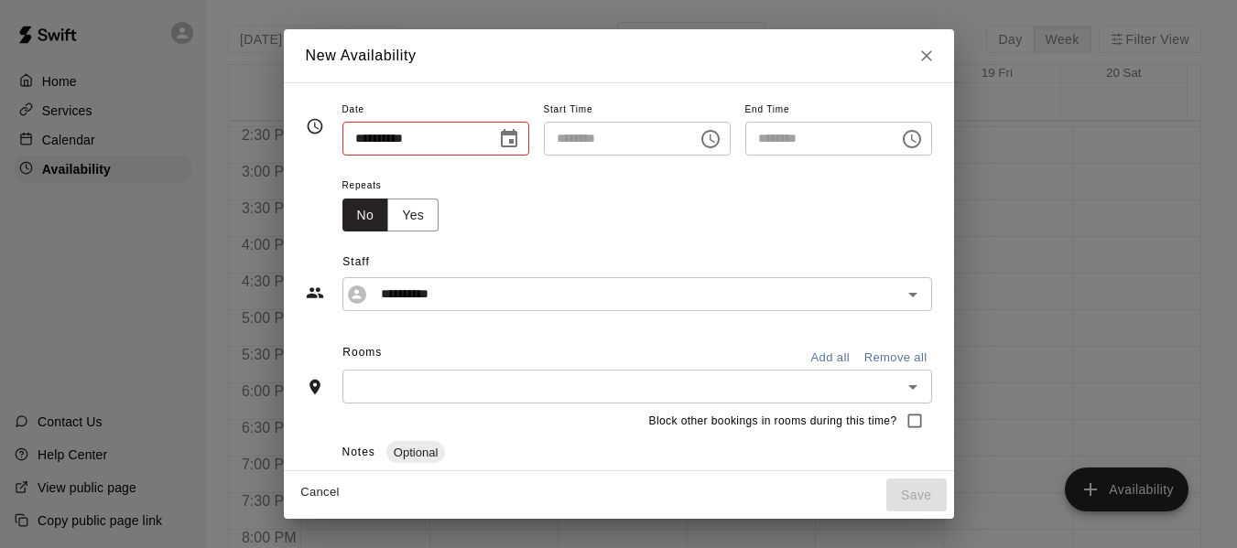
type input "**********"
type input "********"
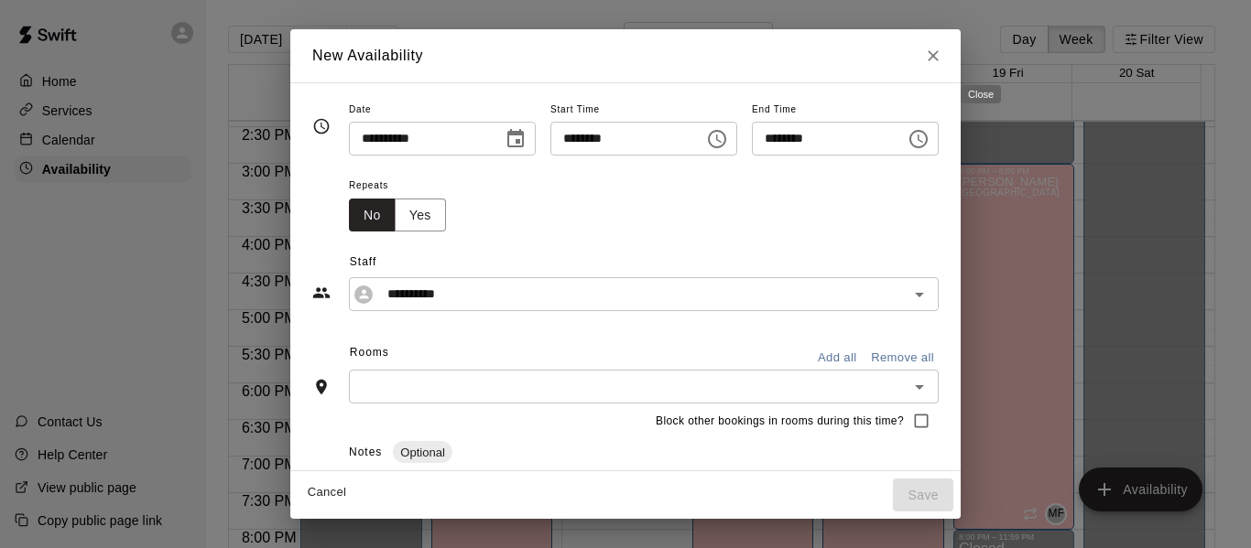
click at [939, 54] on icon "Close" at bounding box center [933, 55] width 11 height 11
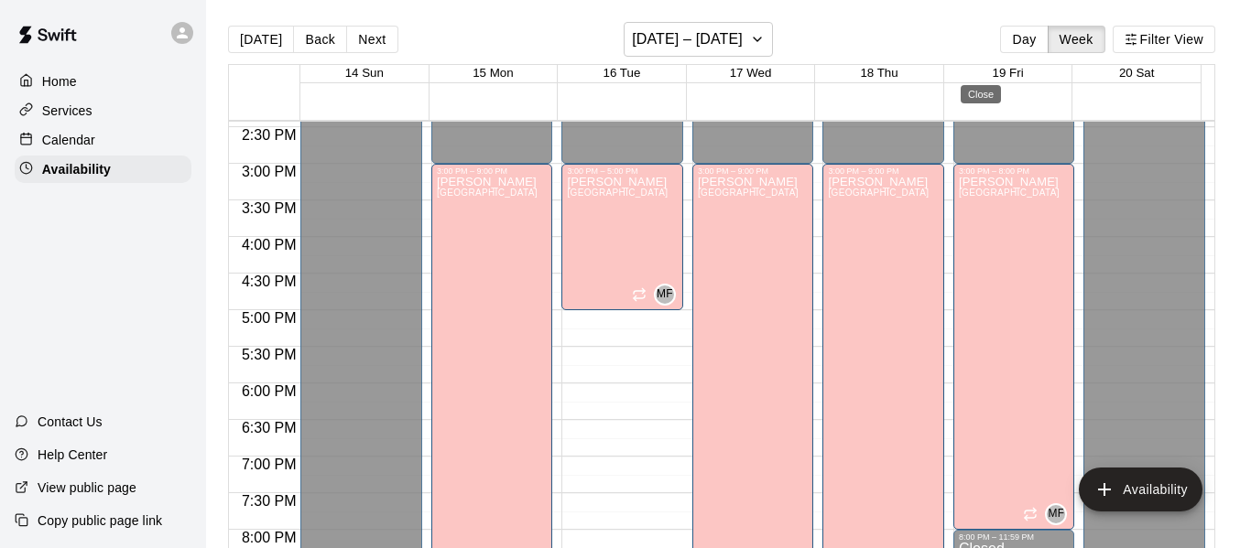
type input "**********"
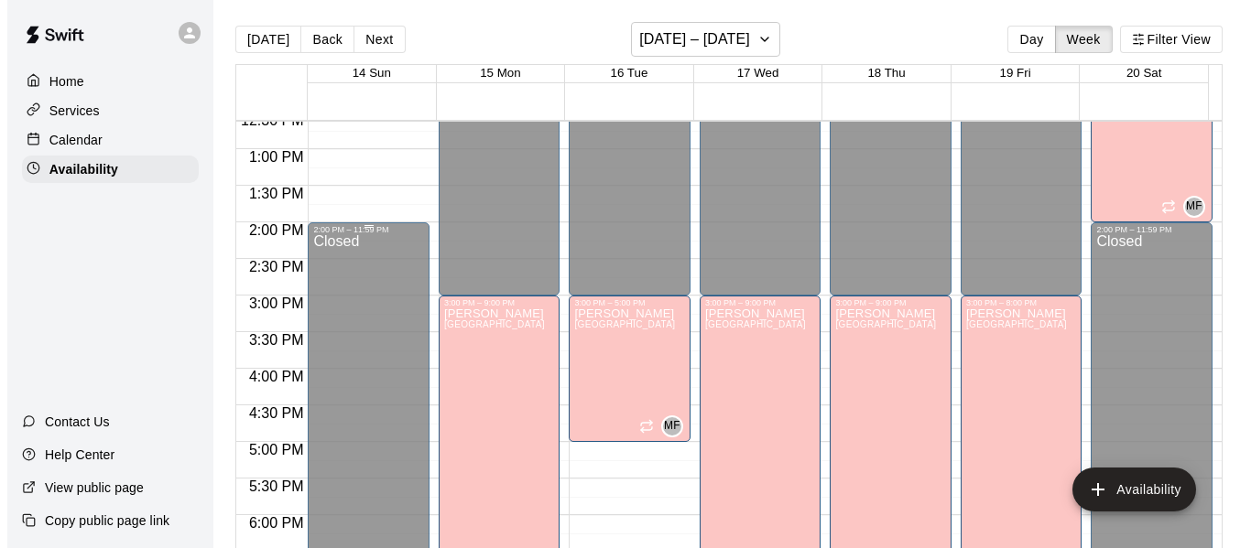
scroll to position [930, 0]
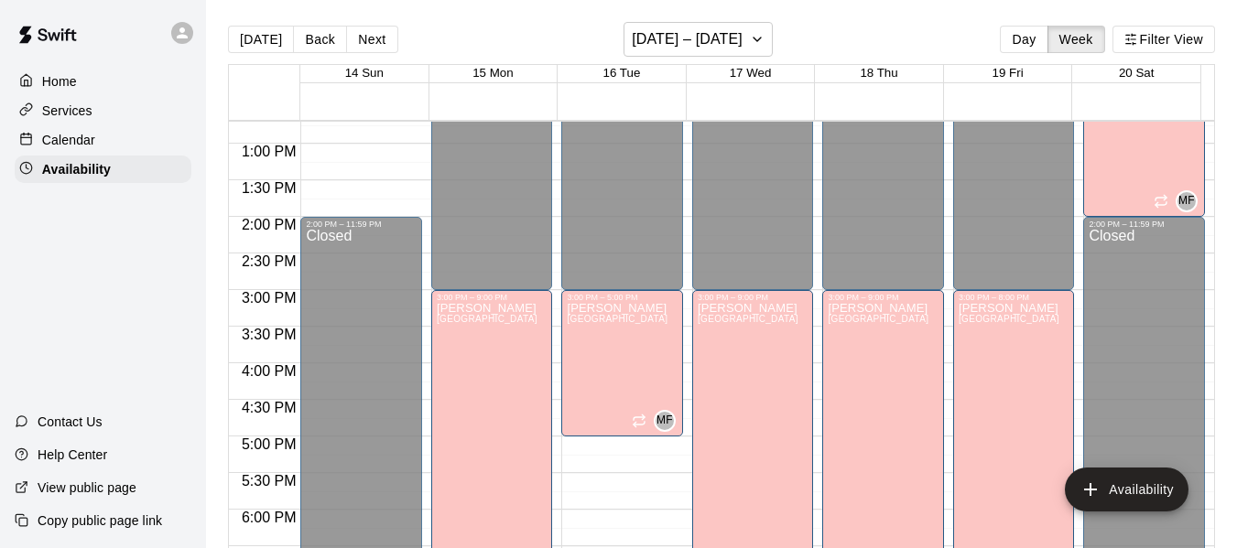
click at [47, 73] on p "Home" at bounding box center [59, 81] width 35 height 18
